Goal: Task Accomplishment & Management: Complete application form

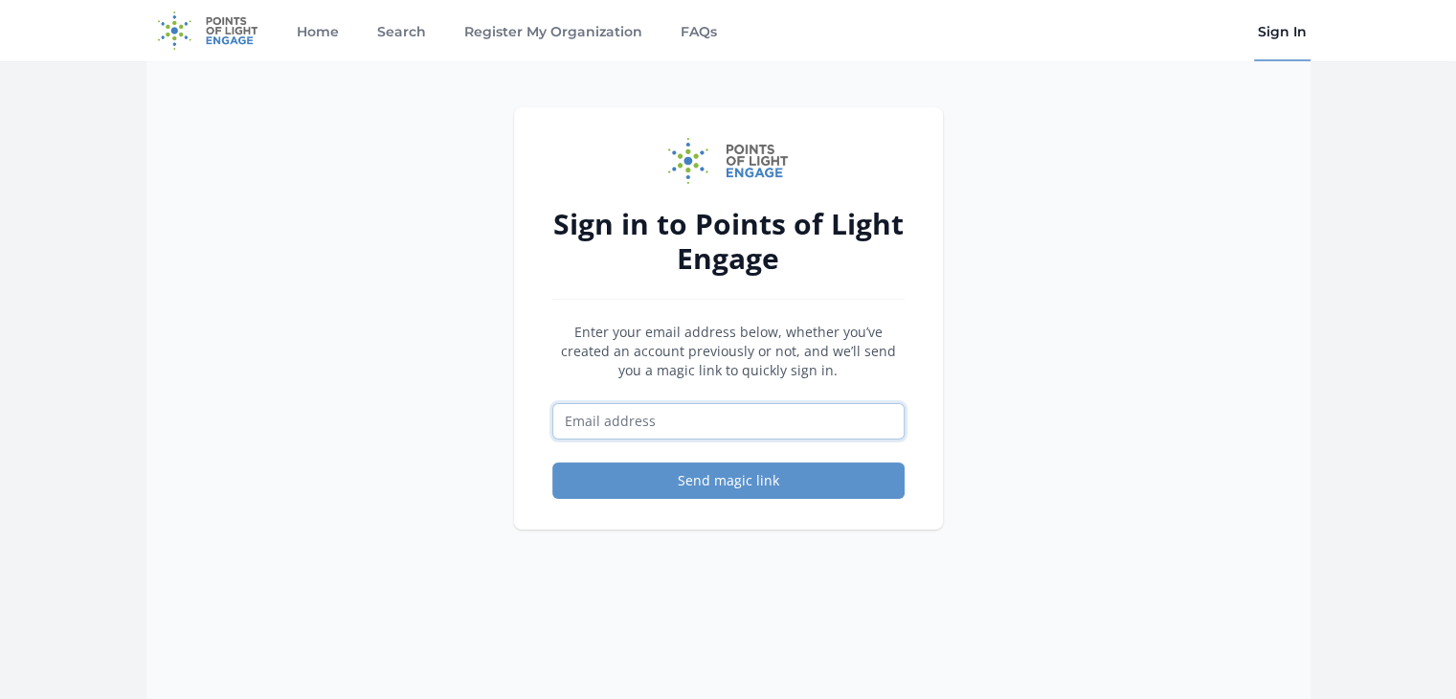
click at [785, 405] on input "Email address" at bounding box center [728, 421] width 352 height 36
type input "jessica@mrfrs.org"
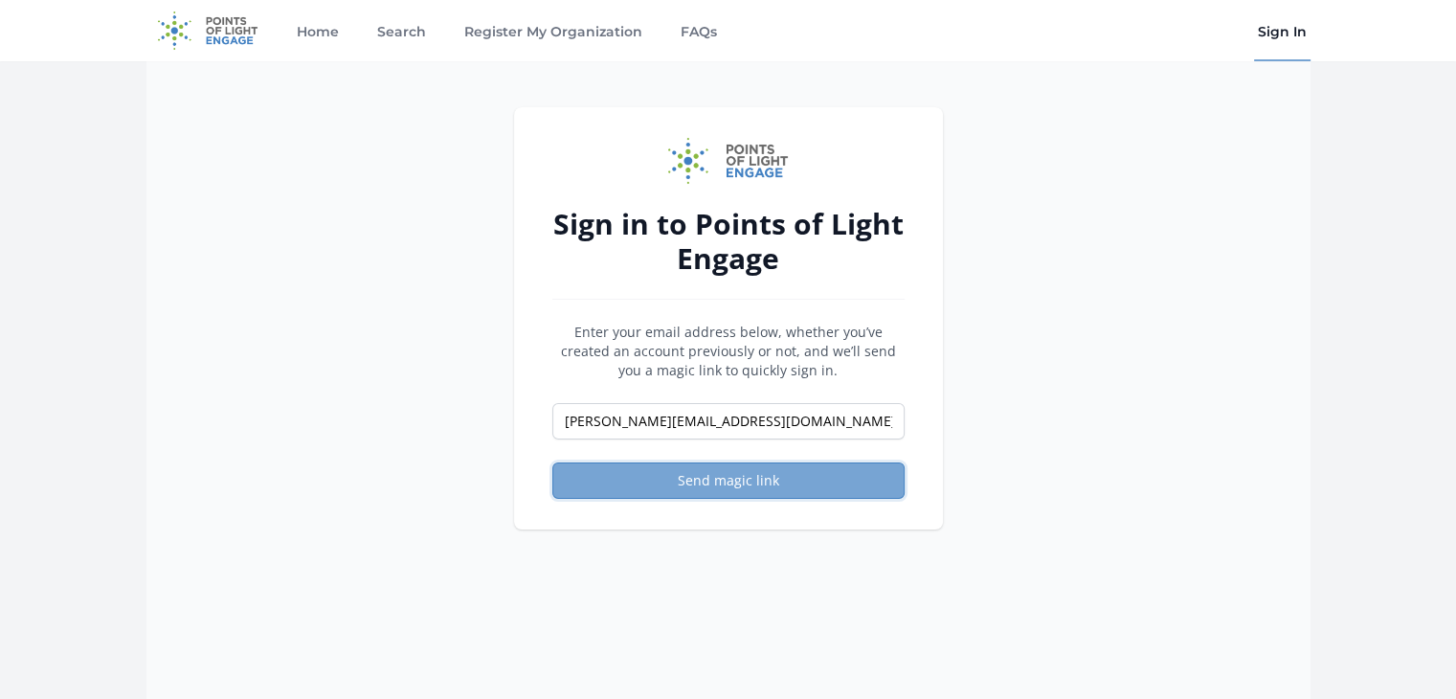
click at [747, 480] on button "Send magic link" at bounding box center [728, 480] width 352 height 36
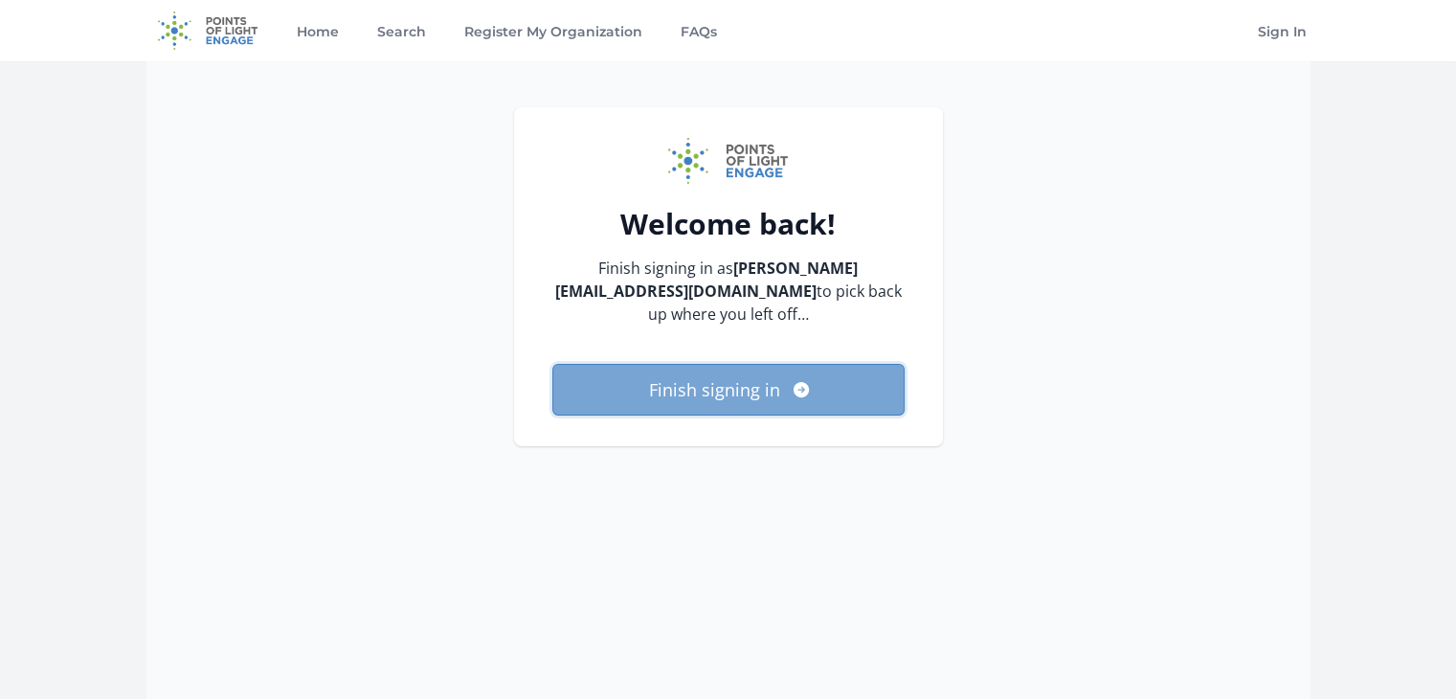
click at [698, 366] on button "Finish signing in" at bounding box center [728, 390] width 352 height 52
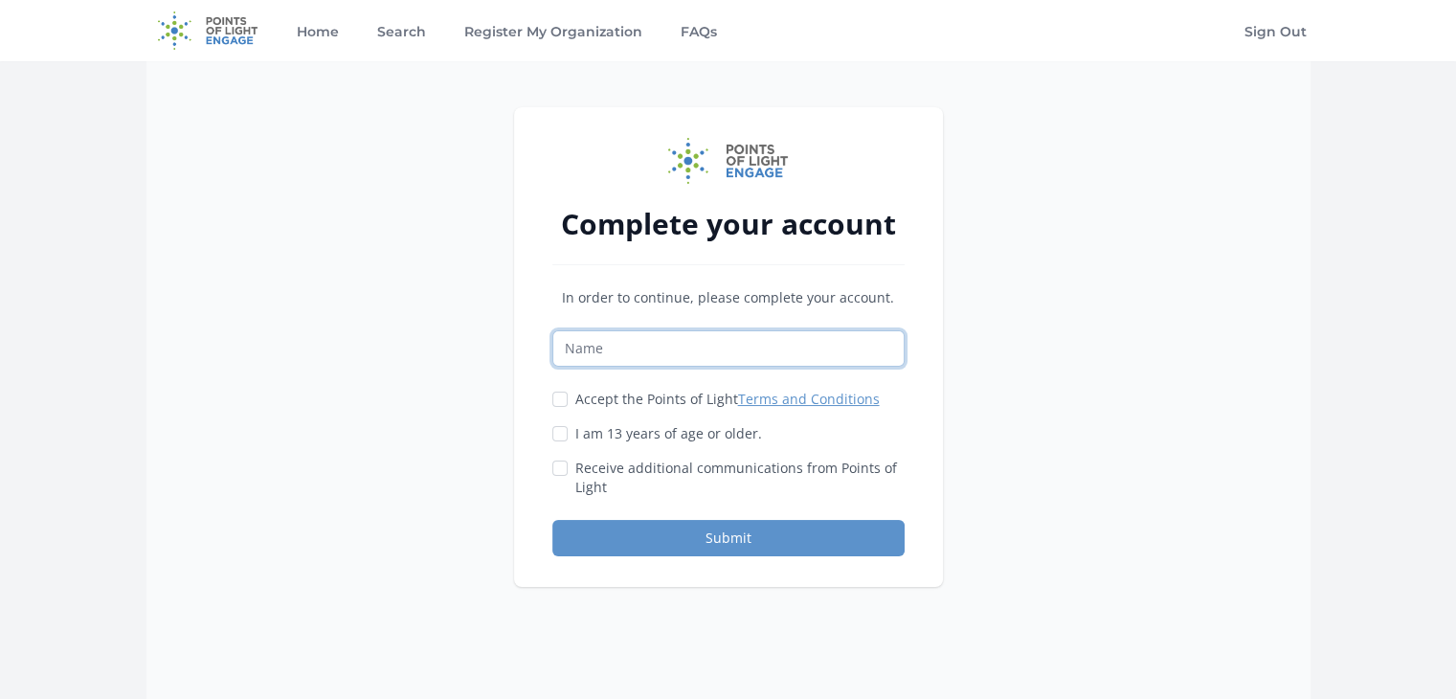
click at [673, 347] on input "Name" at bounding box center [728, 348] width 352 height 36
type input "[PERSON_NAME]"
click at [562, 398] on input "Accept the Points of Light Terms and Conditions" at bounding box center [559, 399] width 15 height 15
checkbox input "true"
click at [557, 436] on input "I am 13 years of age or older." at bounding box center [559, 433] width 15 height 15
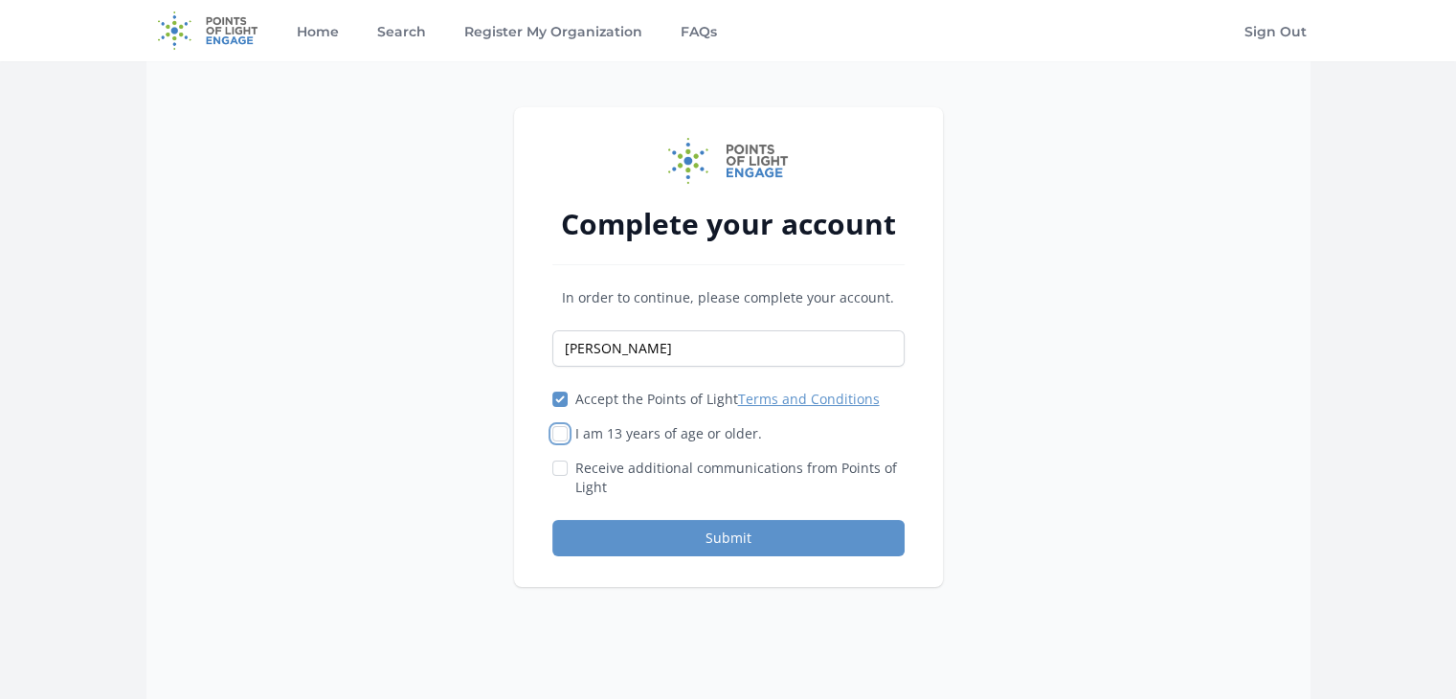
checkbox input "true"
click at [560, 471] on input "Receive additional communications from Points of Light" at bounding box center [559, 467] width 15 height 15
checkbox input "true"
click at [634, 529] on button "Submit" at bounding box center [728, 538] width 352 height 36
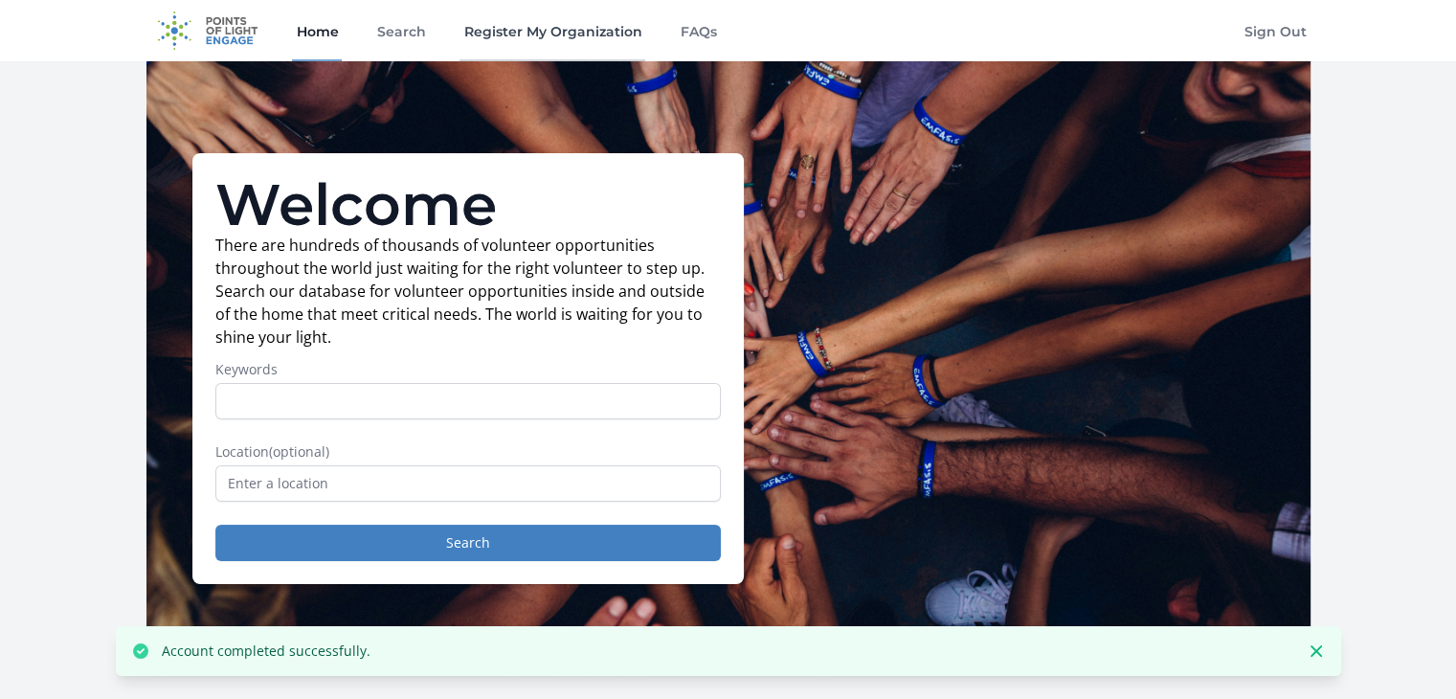
click at [519, 24] on link "Register My Organization" at bounding box center [553, 30] width 186 height 61
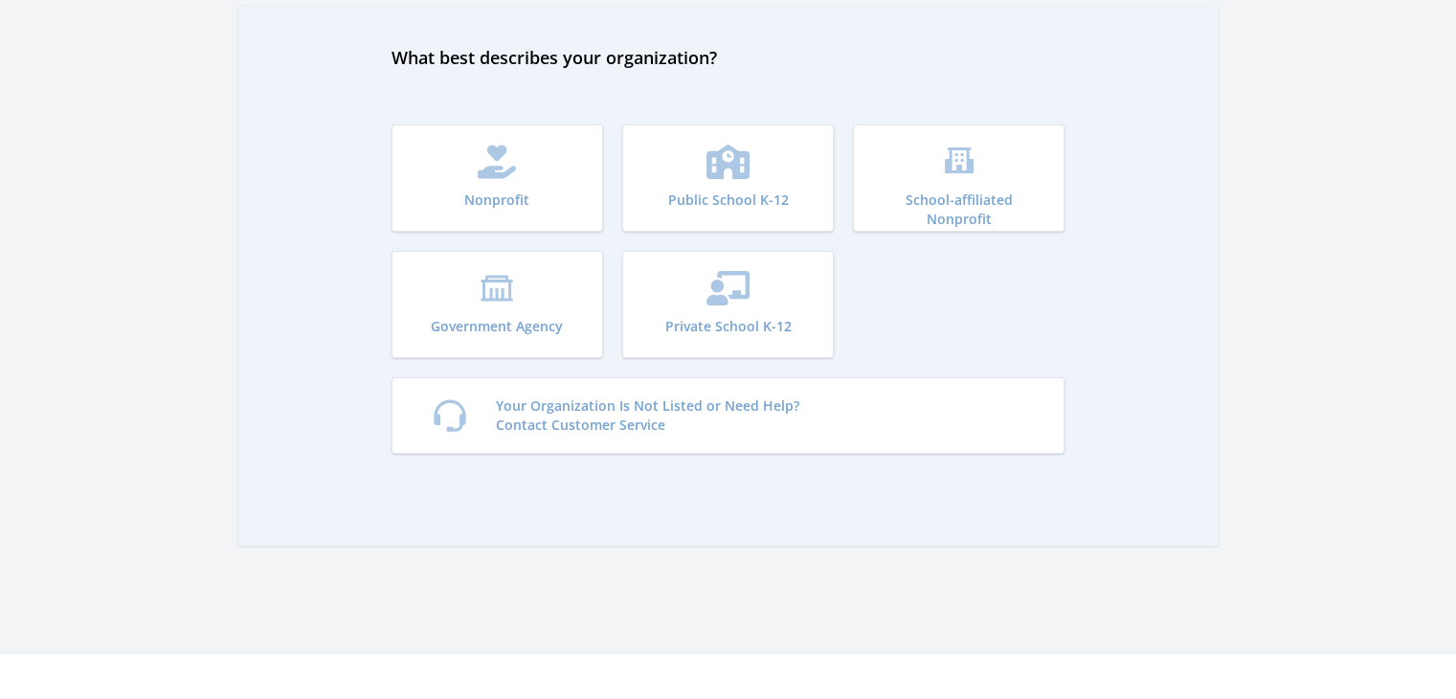
scroll to position [96, 0]
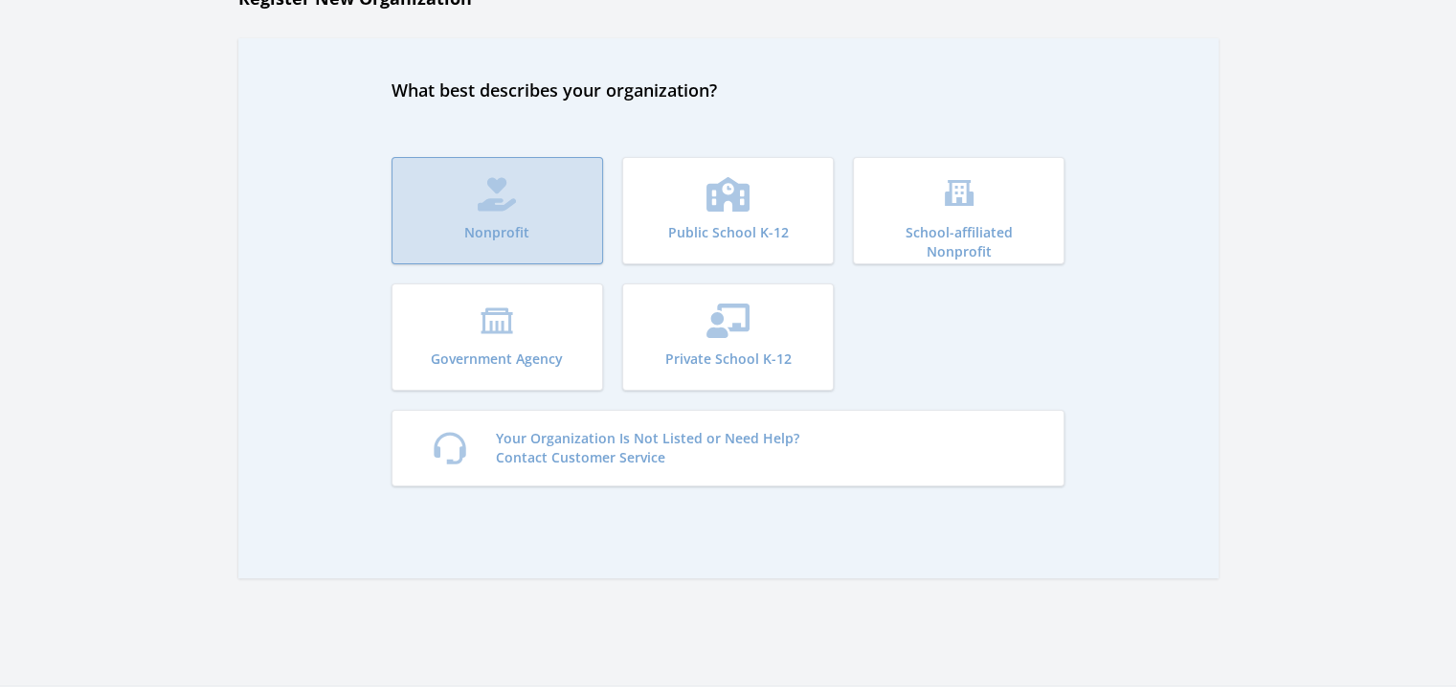
click at [535, 204] on button "Nonprofit" at bounding box center [498, 210] width 212 height 107
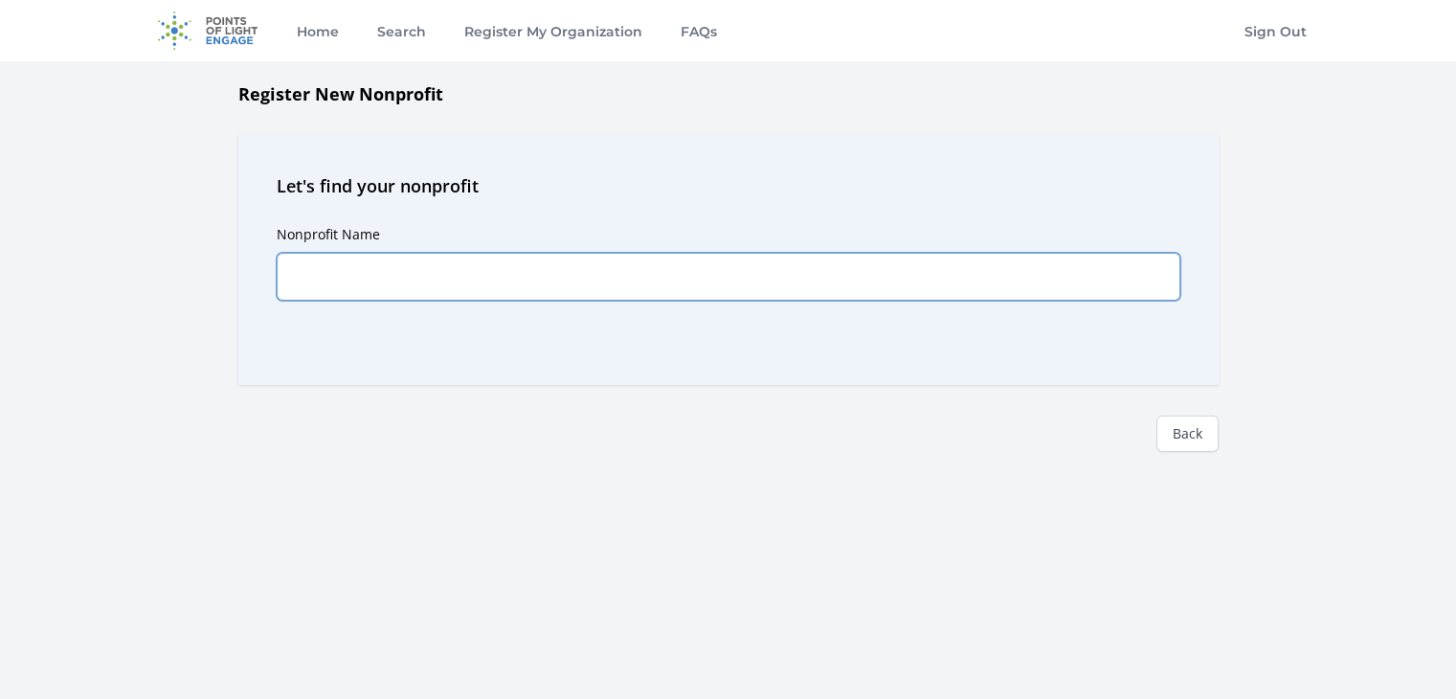
click at [507, 258] on input "Nonprofit Name" at bounding box center [729, 277] width 904 height 48
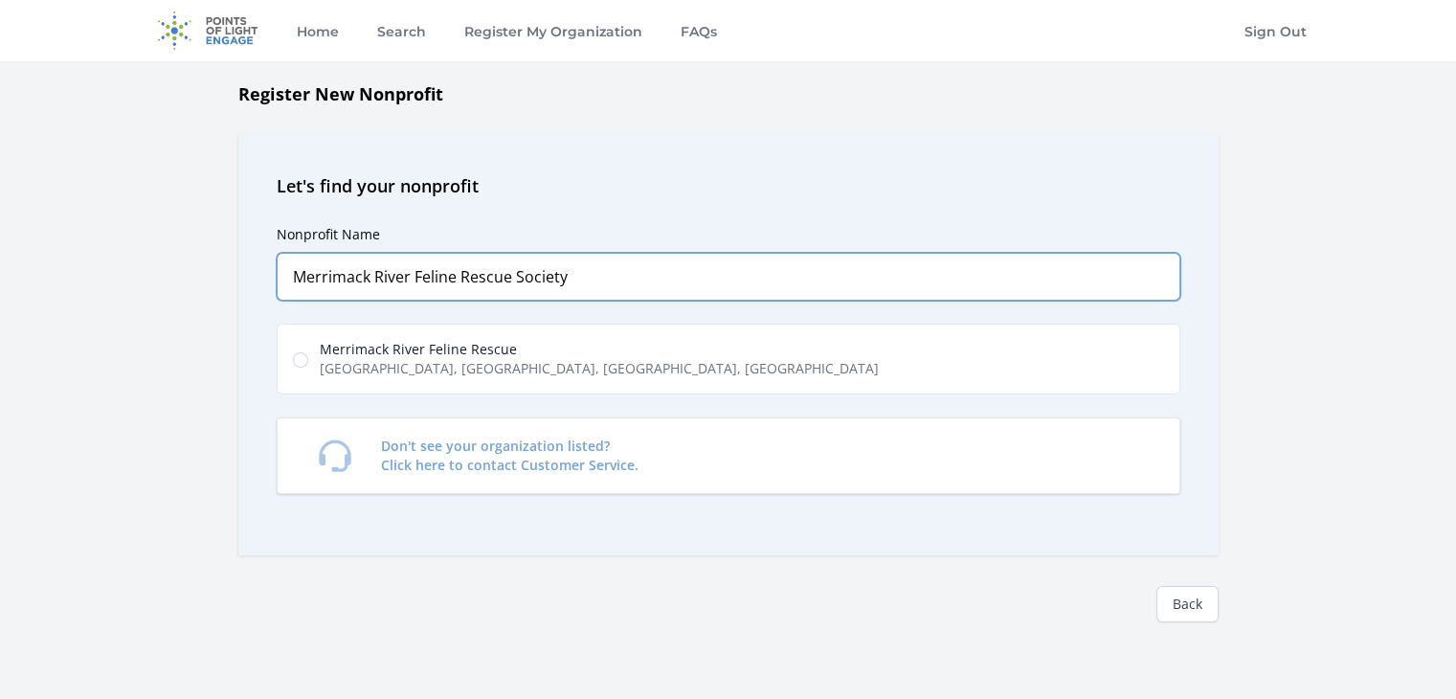
type input "Merrimack River Feline Rescue Society"
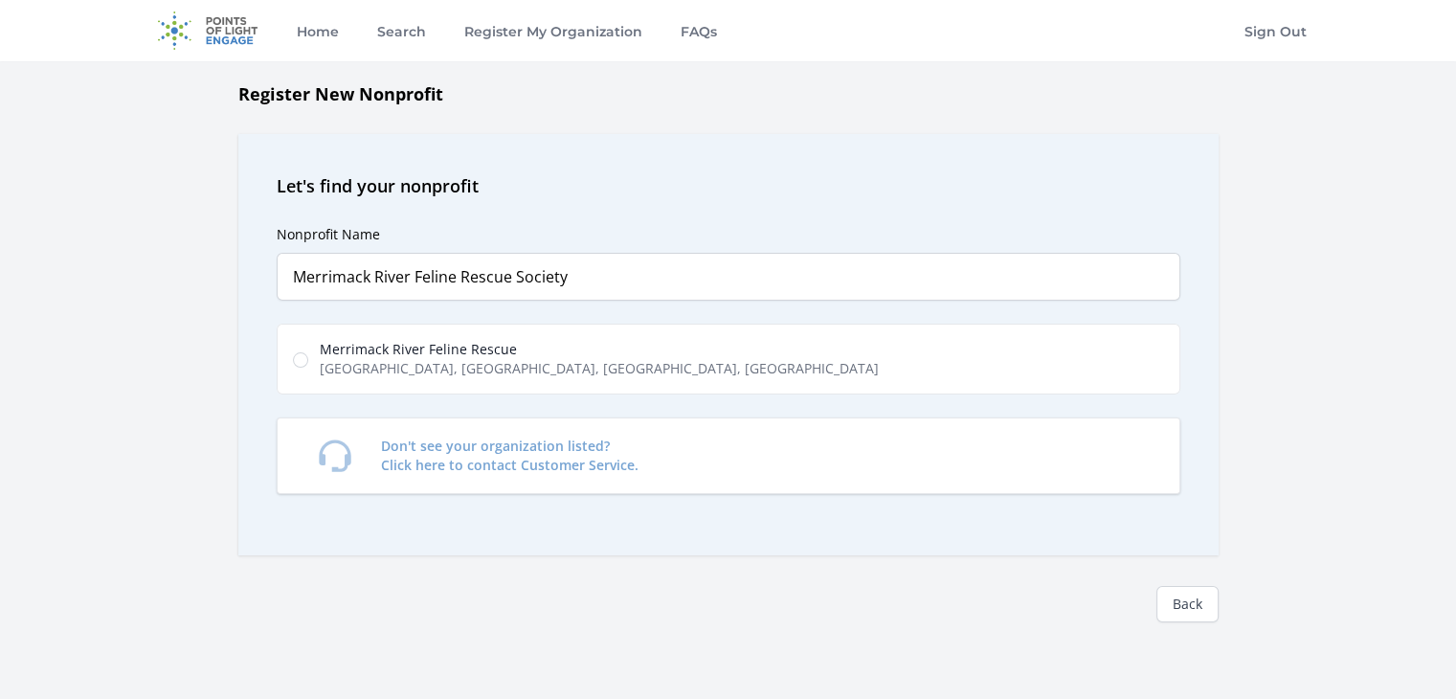
click at [498, 368] on span "[GEOGRAPHIC_DATA], [GEOGRAPHIC_DATA], [GEOGRAPHIC_DATA], [GEOGRAPHIC_DATA]" at bounding box center [599, 368] width 559 height 19
click at [308, 368] on input "Merrimack River Feline Rescue [GEOGRAPHIC_DATA], [GEOGRAPHIC_DATA], [GEOGRAPHIC…" at bounding box center [300, 359] width 15 height 15
radio input "true"
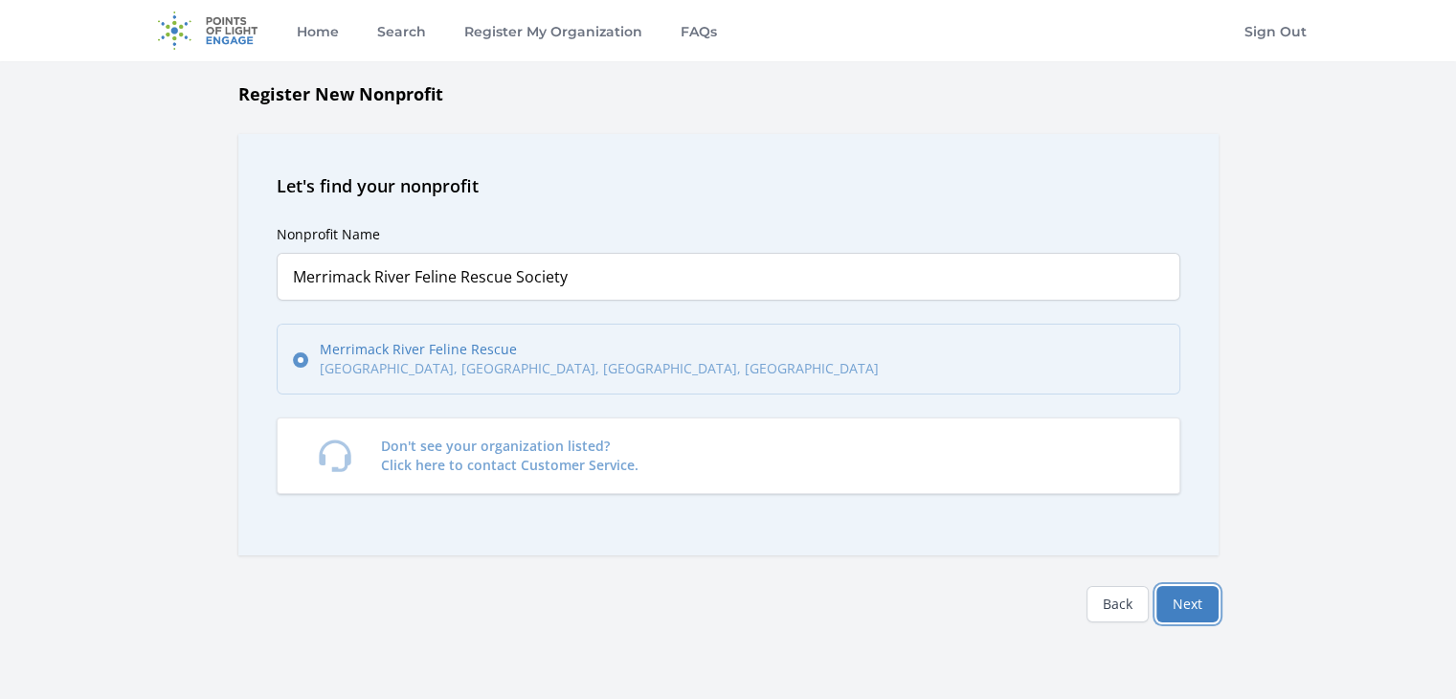
click at [1194, 601] on button "Next" at bounding box center [1187, 604] width 62 height 36
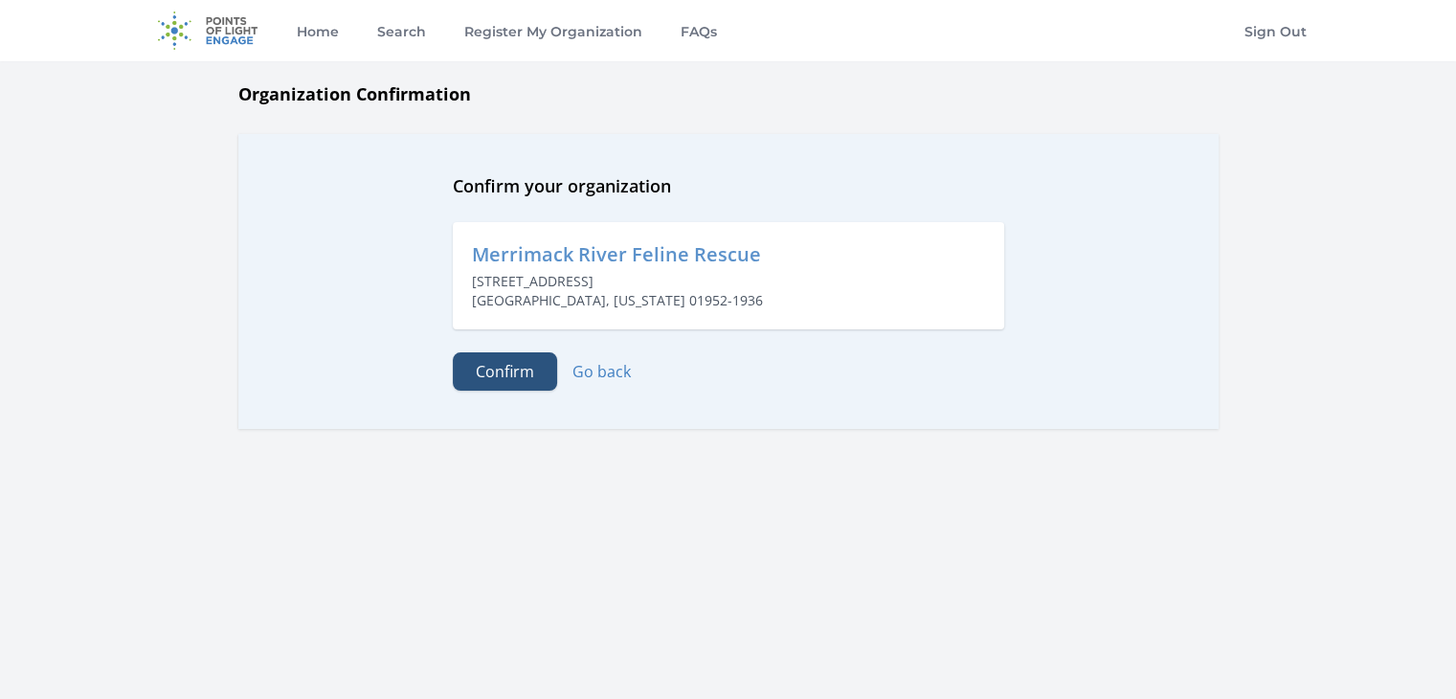
click at [501, 380] on button "Confirm" at bounding box center [505, 371] width 104 height 38
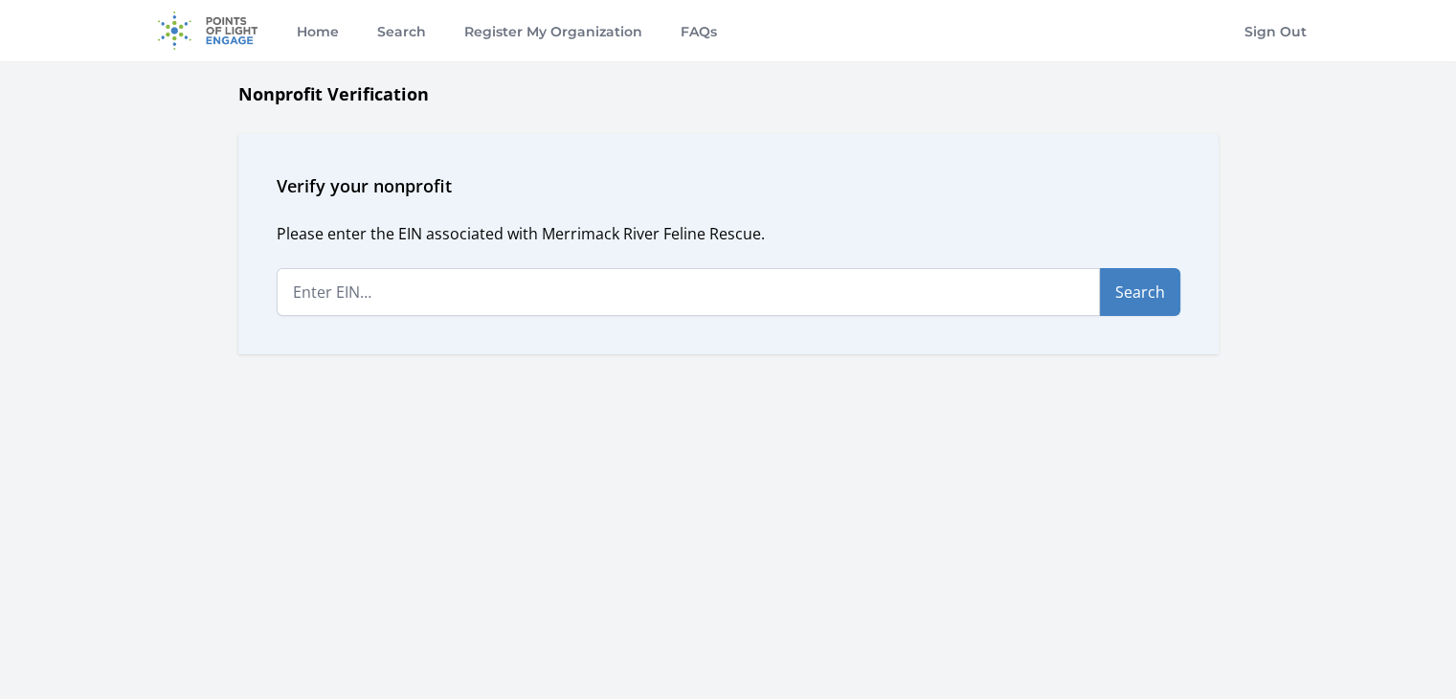
click at [411, 250] on div "Please enter the EIN associated with Merrimack River Feline Rescue. Search" at bounding box center [729, 269] width 904 height 94
click at [404, 266] on div "Please enter the EIN associated with Merrimack River Feline Rescue. Search" at bounding box center [729, 269] width 904 height 94
click at [400, 277] on input "text" at bounding box center [688, 292] width 823 height 48
paste input "04-3172322"
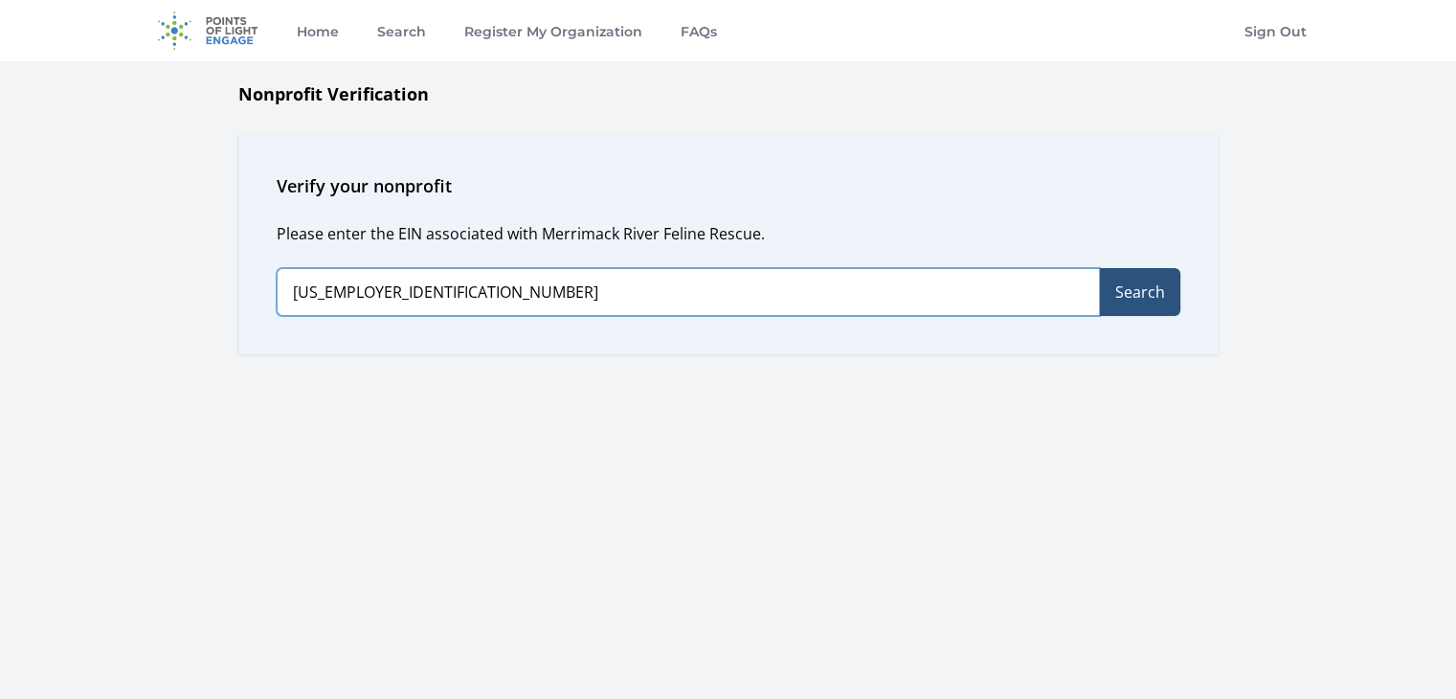
type input "04-3172322"
click at [1164, 279] on button "Search" at bounding box center [1140, 292] width 80 height 48
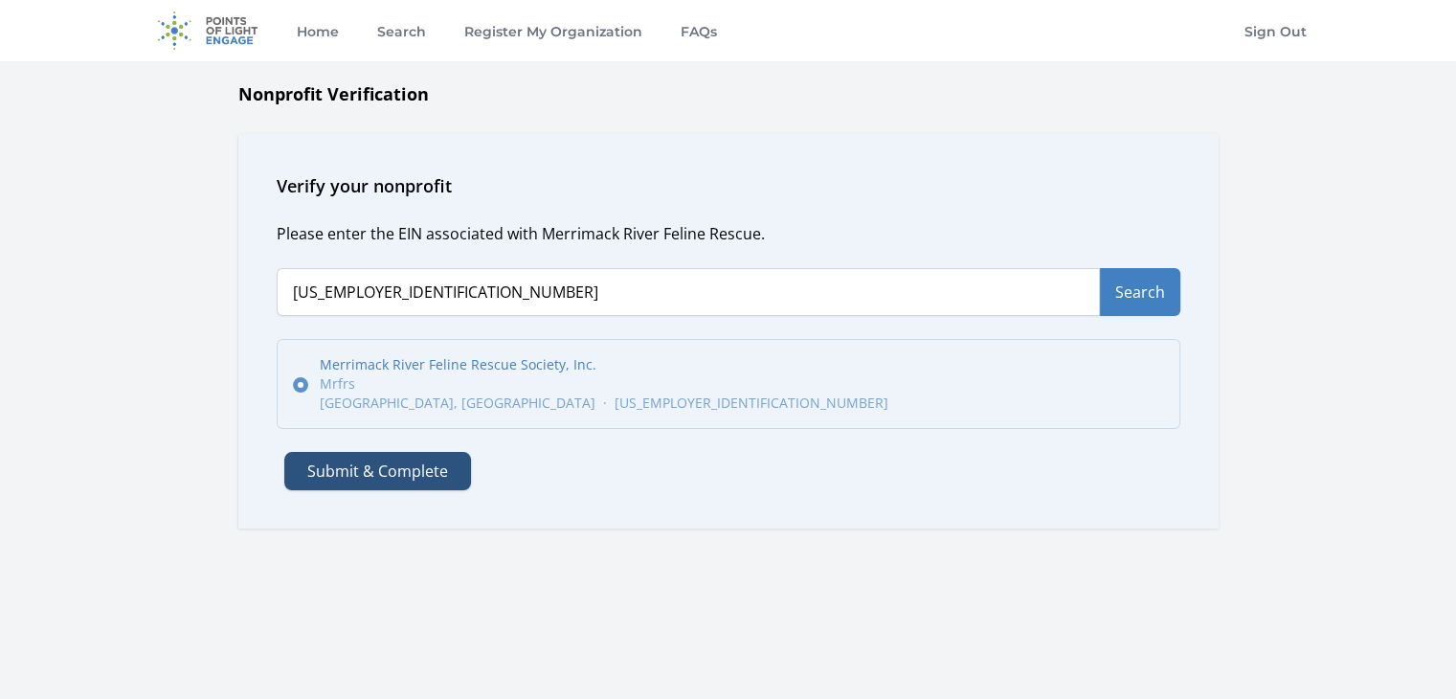
click at [359, 473] on button "Submit & Complete" at bounding box center [377, 471] width 187 height 38
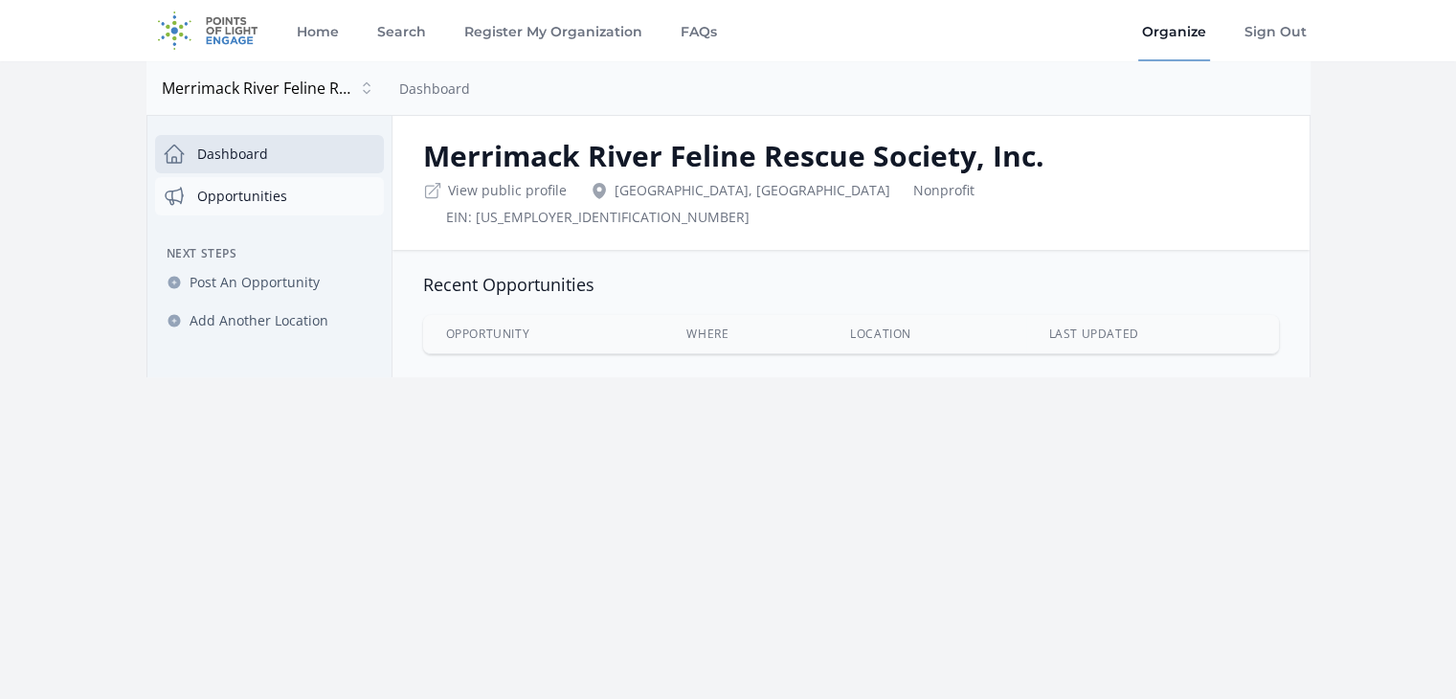
click at [257, 208] on link "Opportunities" at bounding box center [269, 196] width 229 height 38
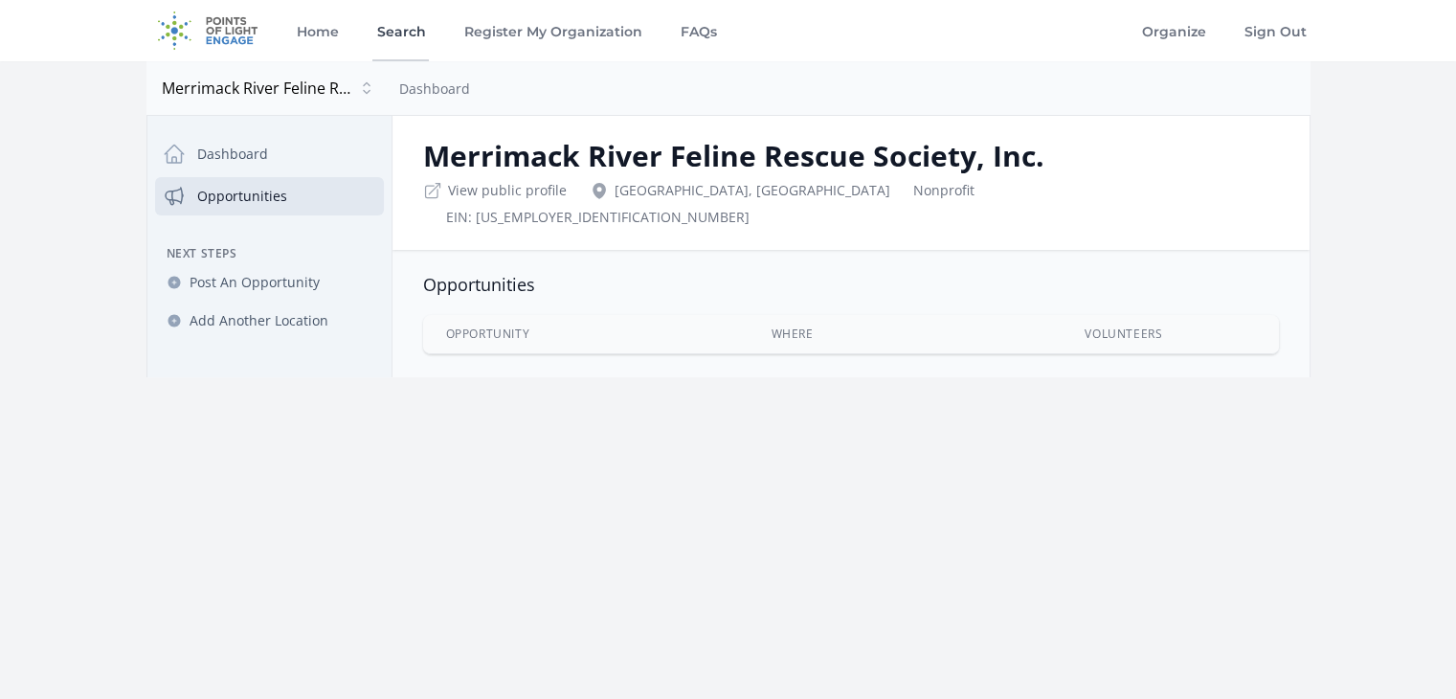
click at [402, 40] on link "Search" at bounding box center [400, 30] width 56 height 61
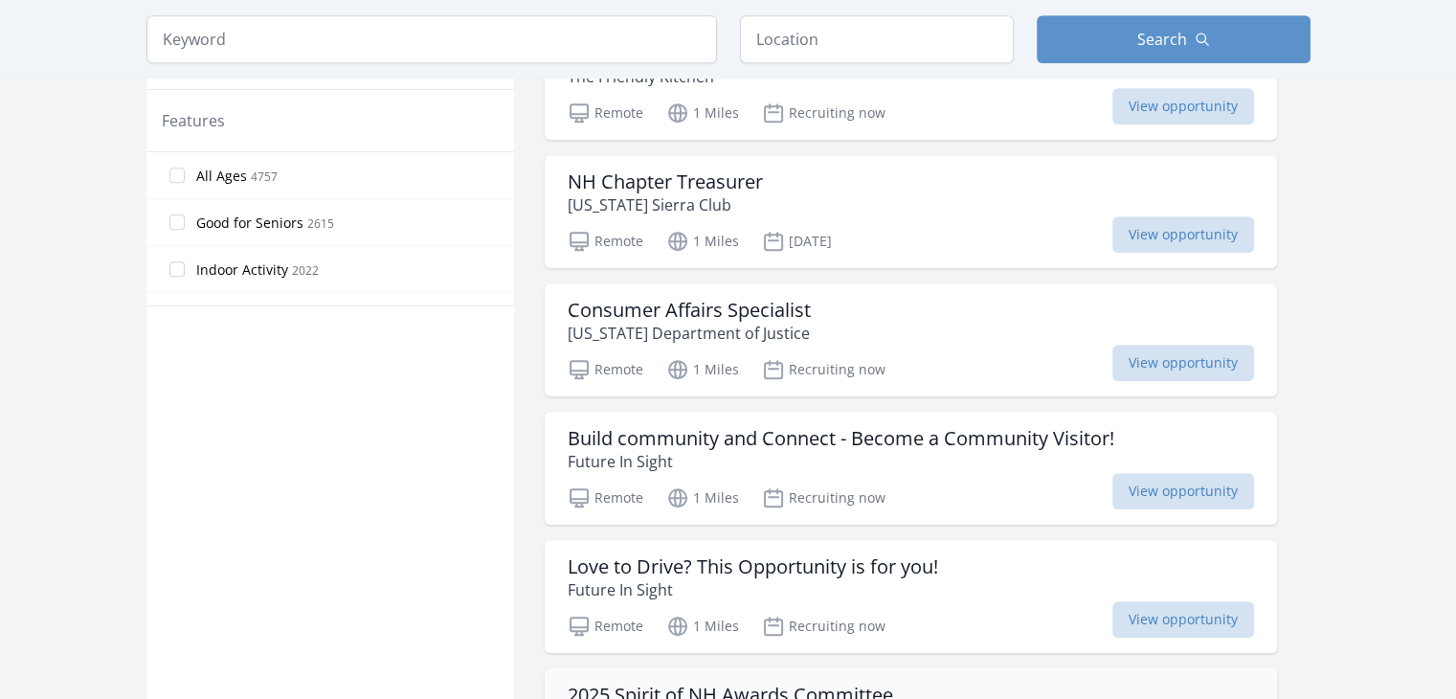
scroll to position [1340, 0]
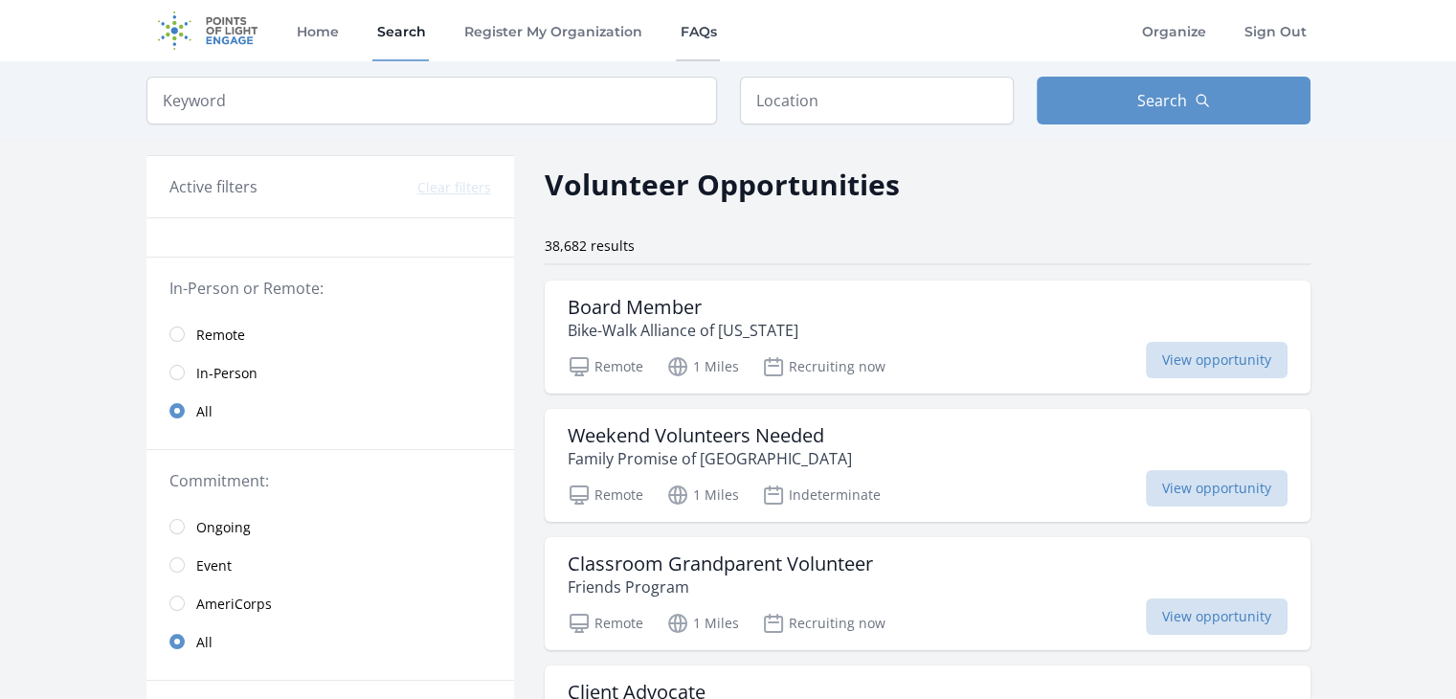
click at [702, 35] on link "FAQs" at bounding box center [698, 30] width 44 height 61
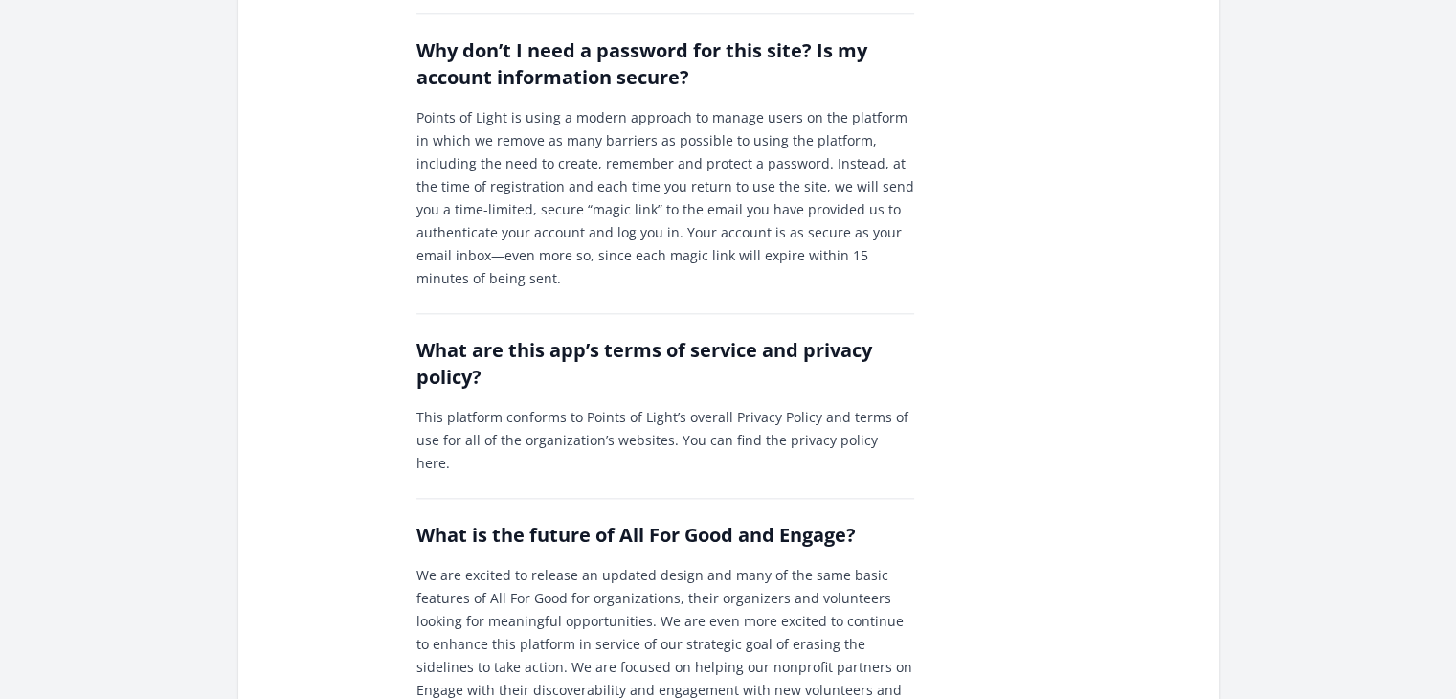
scroll to position [2590, 0]
